Goal: Task Accomplishment & Management: Complete application form

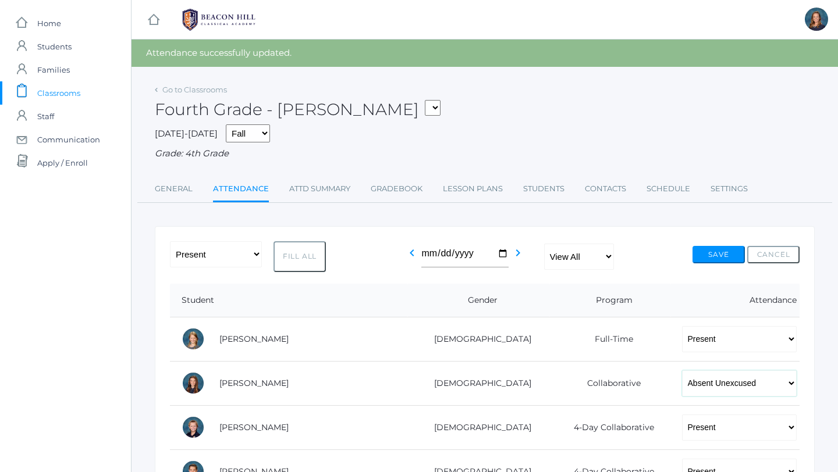
click at [719, 378] on select "-- Present Present-At-Home Tardy Excused Tardy Unexcused Absent Excused Absent …" at bounding box center [739, 384] width 115 height 26
select select "TU"
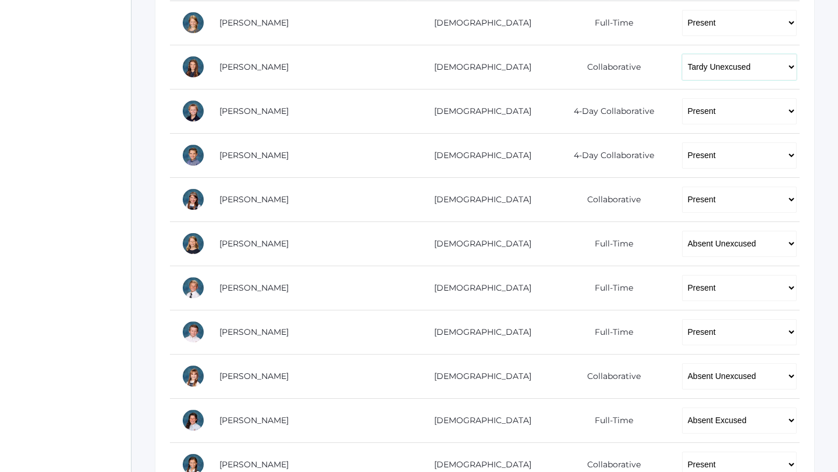
scroll to position [325, 0]
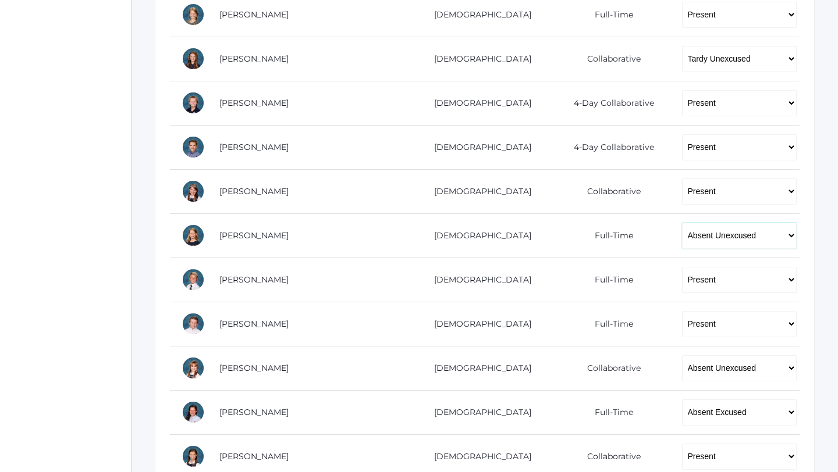
click at [723, 234] on select "-- Present Present-At-Home Tardy Excused Tardy Unexcused Absent Excused Absent …" at bounding box center [739, 236] width 115 height 26
select select "P"
click at [697, 367] on select "-- Present Present-At-Home Tardy Excused Tardy Unexcused Absent Excused Absent …" at bounding box center [739, 368] width 115 height 26
select select "P"
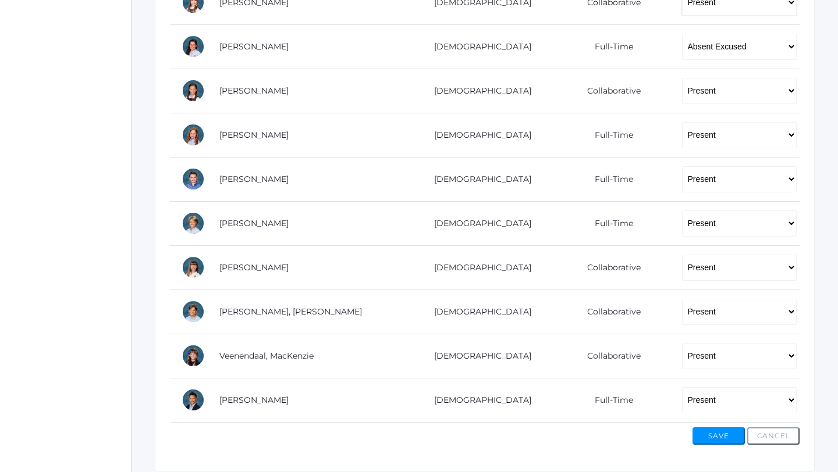
scroll to position [732, 0]
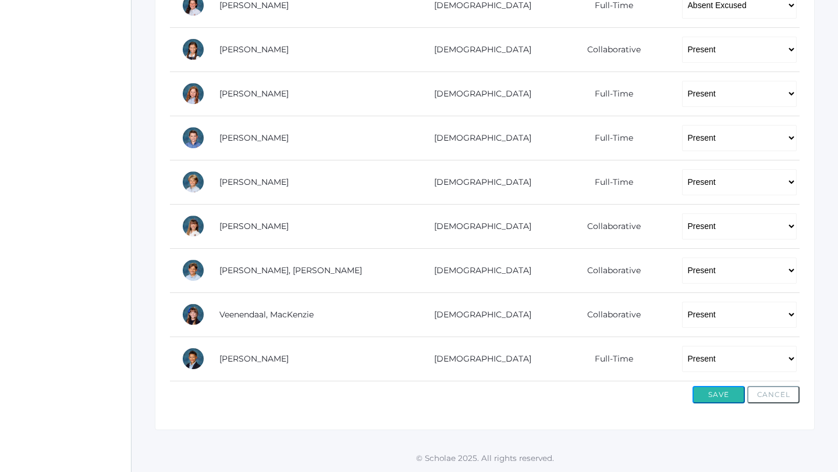
click at [692, 401] on button "Save" at bounding box center [718, 394] width 52 height 17
